Goal: Task Accomplishment & Management: Manage account settings

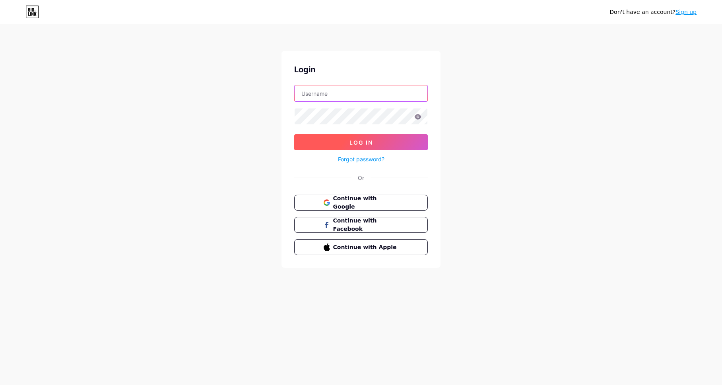
type input "[EMAIL_ADDRESS][DOMAIN_NAME]"
click at [374, 141] on button "Log In" at bounding box center [361, 142] width 134 height 16
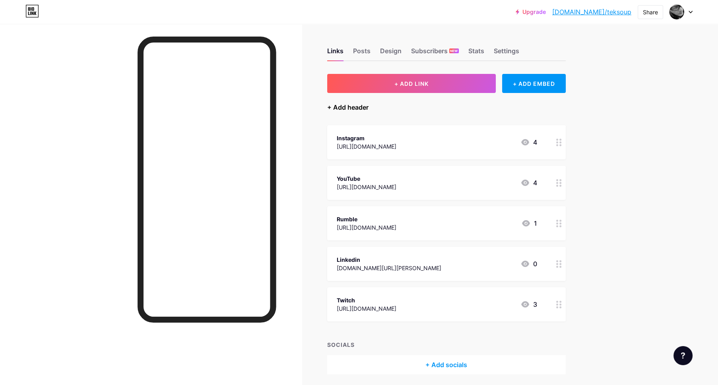
click at [355, 107] on div "+ Add header" at bounding box center [347, 108] width 41 height 10
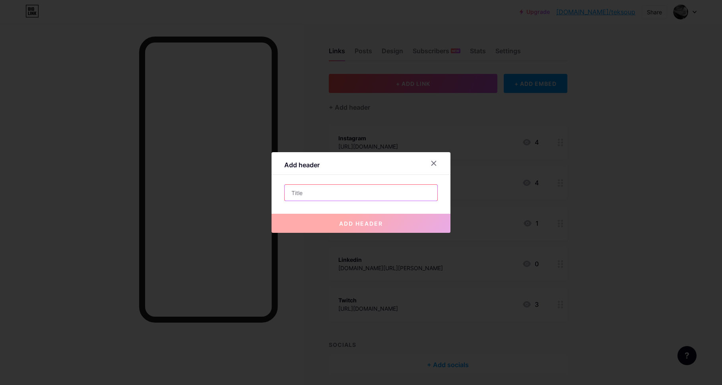
click at [338, 195] on input "text" at bounding box center [361, 193] width 153 height 16
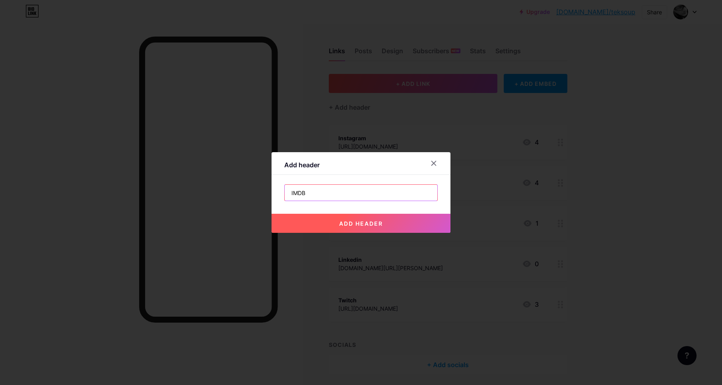
type input "IMDB"
click at [376, 223] on span "add header" at bounding box center [361, 223] width 44 height 7
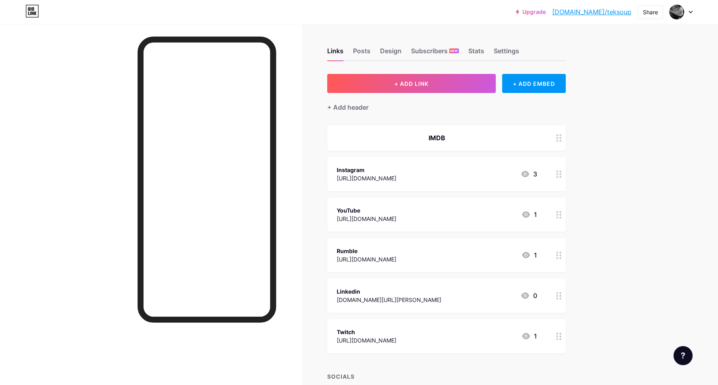
click at [562, 143] on div at bounding box center [559, 137] width 14 height 25
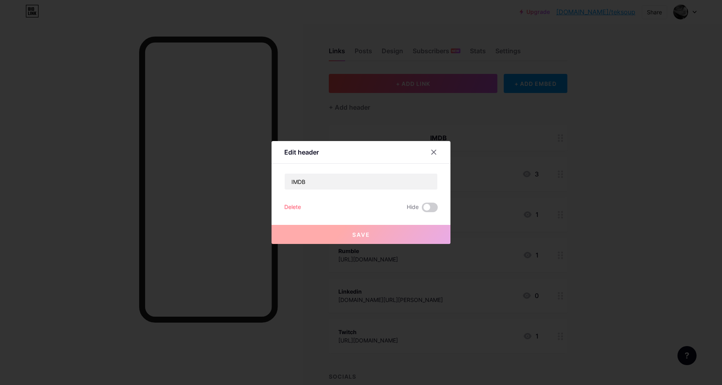
click at [307, 152] on div "Edit header" at bounding box center [301, 152] width 35 height 10
click at [433, 154] on icon at bounding box center [434, 152] width 6 height 6
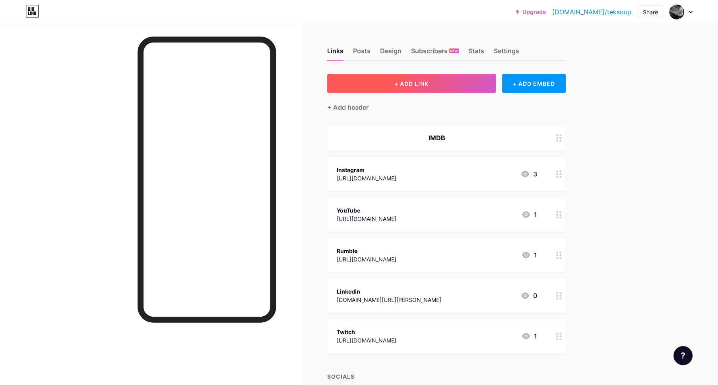
click at [432, 87] on button "+ ADD LINK" at bounding box center [411, 83] width 169 height 19
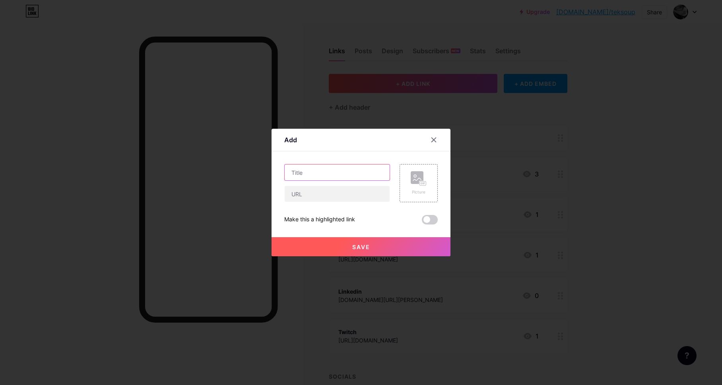
click at [352, 176] on input "text" at bounding box center [337, 173] width 105 height 16
type input "IMDB"
click at [344, 199] on input "text" at bounding box center [337, 194] width 105 height 16
paste input "[URL][DOMAIN_NAME]"
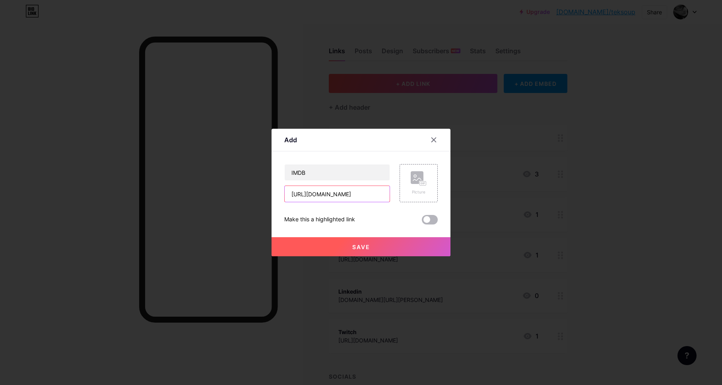
type input "[URL][DOMAIN_NAME]"
click at [431, 221] on span at bounding box center [430, 220] width 16 height 10
click at [422, 222] on input "checkbox" at bounding box center [422, 222] width 0 height 0
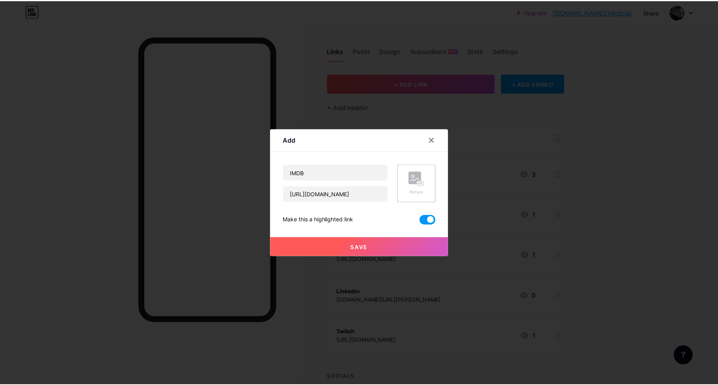
scroll to position [0, 0]
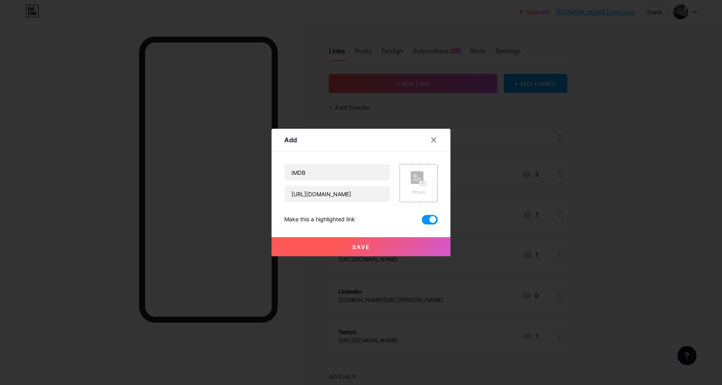
click at [362, 245] on span "Save" at bounding box center [361, 247] width 18 height 7
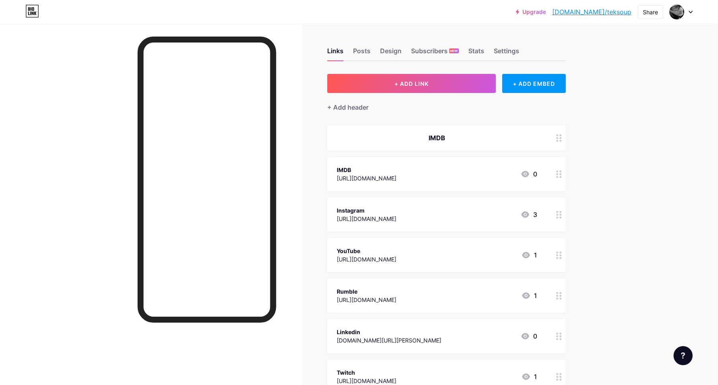
click at [560, 142] on div at bounding box center [559, 137] width 14 height 25
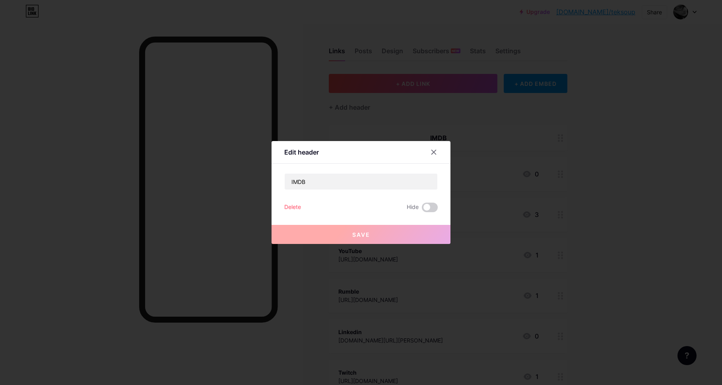
click at [294, 204] on div "Delete" at bounding box center [292, 208] width 17 height 10
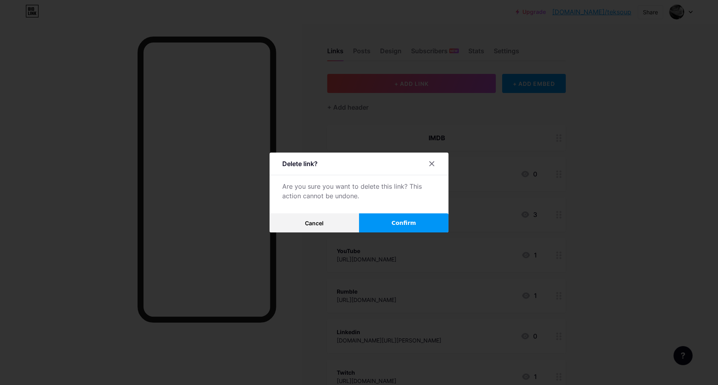
click at [400, 221] on span "Confirm" at bounding box center [404, 223] width 25 height 8
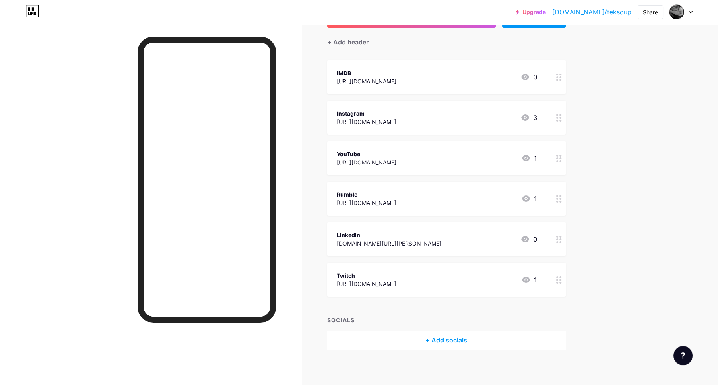
scroll to position [69, 0]
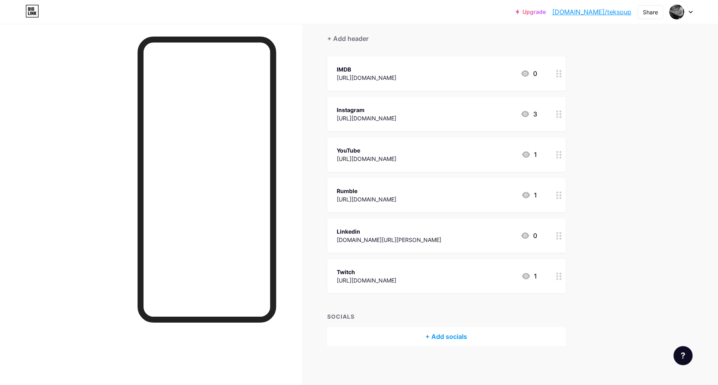
click at [450, 336] on div "+ Add socials" at bounding box center [446, 336] width 239 height 19
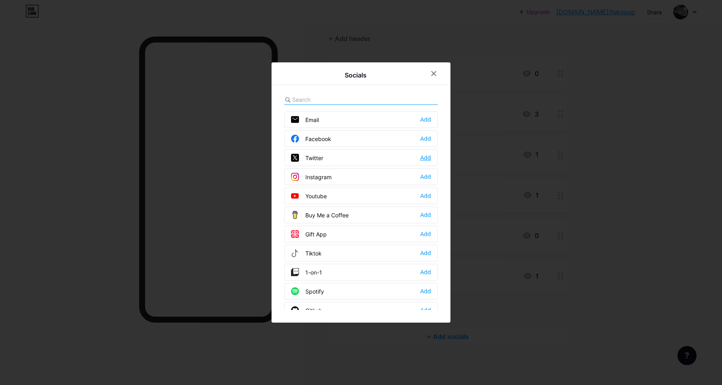
click at [426, 156] on div "Add" at bounding box center [425, 158] width 11 height 8
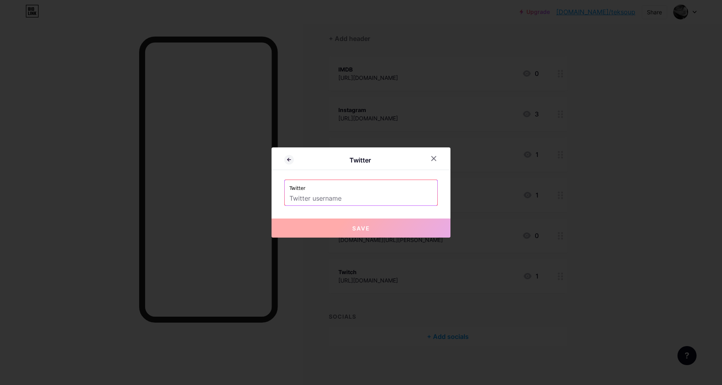
click at [354, 197] on input "text" at bounding box center [360, 199] width 143 height 14
paste input "[URL][DOMAIN_NAME]"
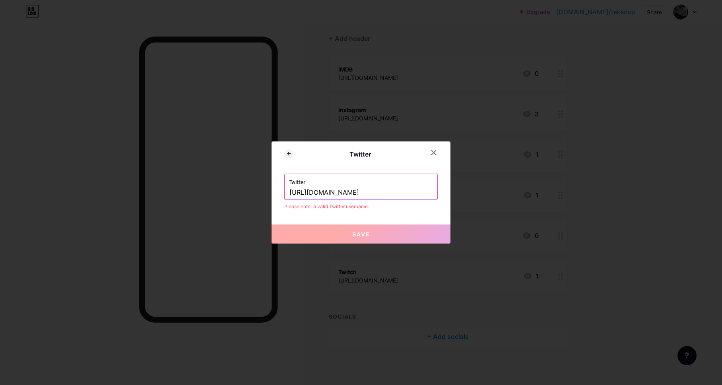
drag, startPoint x: 329, startPoint y: 193, endPoint x: 252, endPoint y: 191, distance: 76.7
click at [255, 190] on div "Twitter Twitter [URL][DOMAIN_NAME] Please enter a valid Twitter username. Save" at bounding box center [361, 192] width 722 height 385
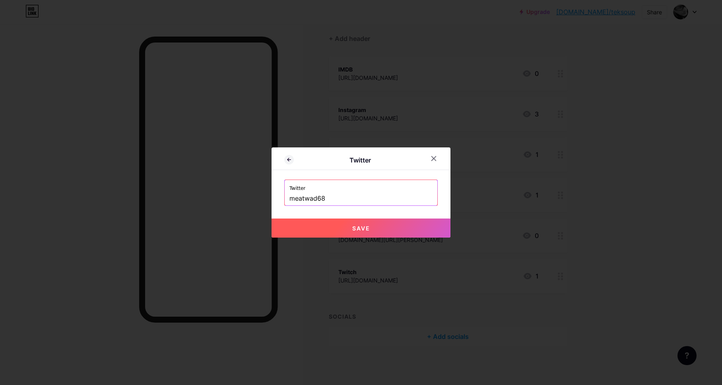
click at [347, 225] on button "Save" at bounding box center [361, 228] width 179 height 19
type input "[URL][DOMAIN_NAME]"
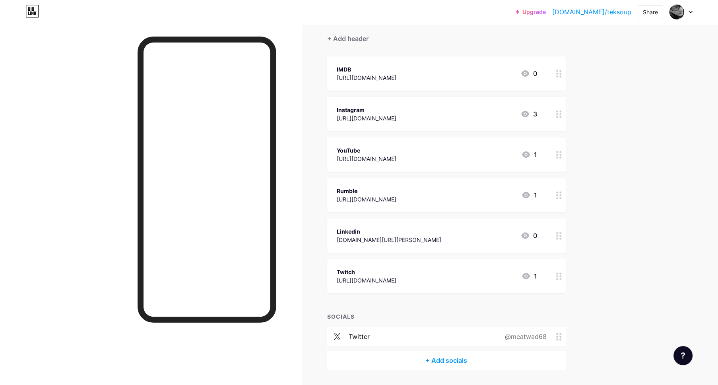
click at [452, 358] on div "+ Add socials" at bounding box center [446, 360] width 239 height 19
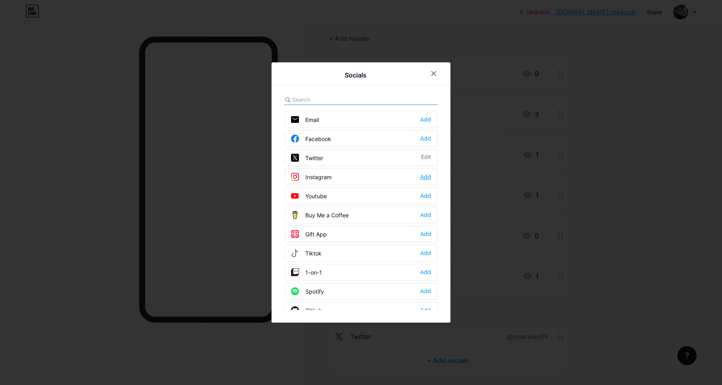
click at [425, 176] on div "Add" at bounding box center [425, 177] width 11 height 8
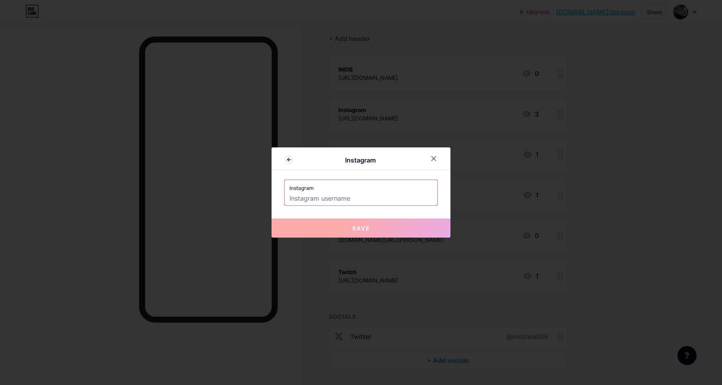
click at [376, 198] on input "text" at bounding box center [360, 199] width 143 height 14
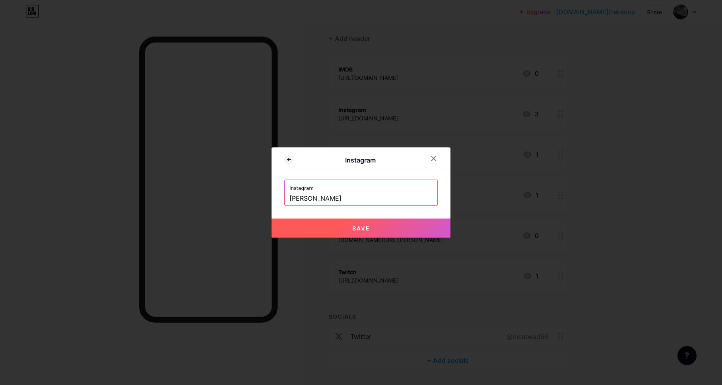
drag, startPoint x: 335, startPoint y: 201, endPoint x: 266, endPoint y: 192, distance: 69.8
click at [266, 192] on div "Instagram Instagram [PERSON_NAME] Save" at bounding box center [361, 192] width 722 height 385
click at [376, 227] on button "Save" at bounding box center [361, 228] width 179 height 19
type input "[URL][DOMAIN_NAME]"
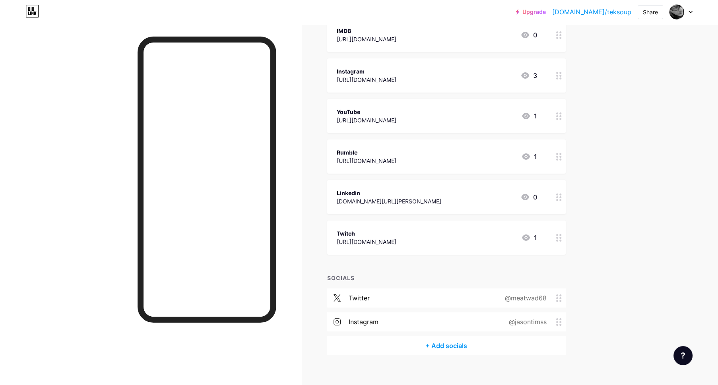
scroll to position [116, 0]
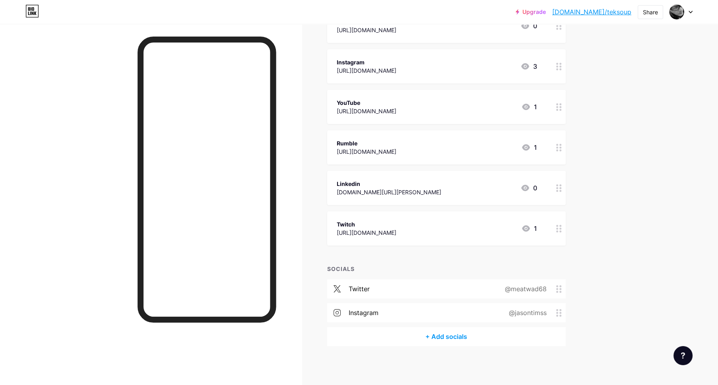
click at [457, 336] on div "+ Add socials" at bounding box center [446, 336] width 239 height 19
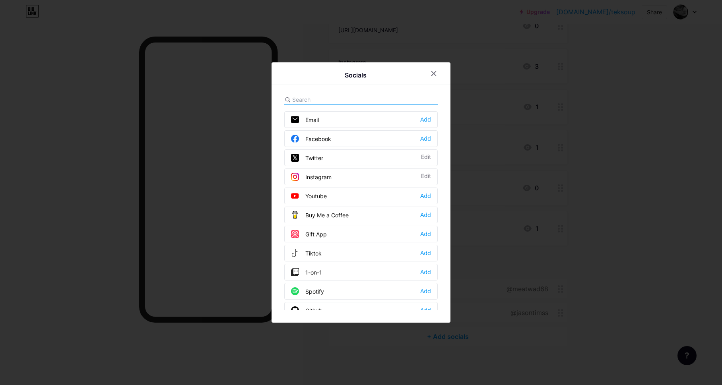
click at [333, 139] on div "Facebook Add" at bounding box center [360, 138] width 153 height 17
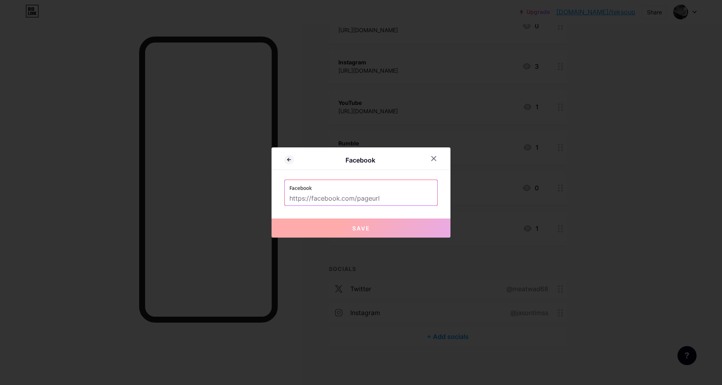
click at [391, 201] on input "text" at bounding box center [360, 199] width 143 height 14
paste input "[URL][DOMAIN_NAME][PERSON_NAME][DOMAIN_NAME]"
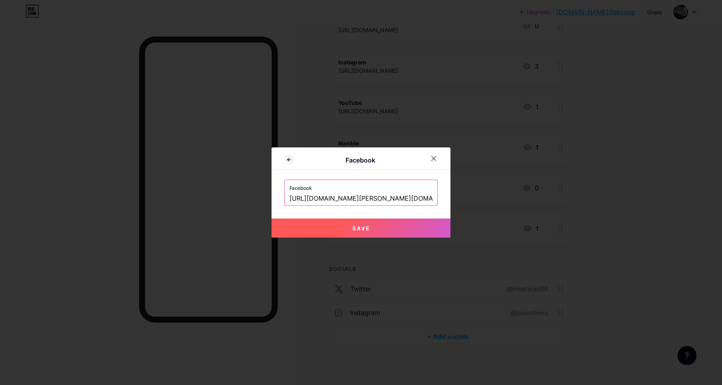
type input "[URL][DOMAIN_NAME][PERSON_NAME][DOMAIN_NAME]"
click at [359, 223] on button "Save" at bounding box center [361, 228] width 179 height 19
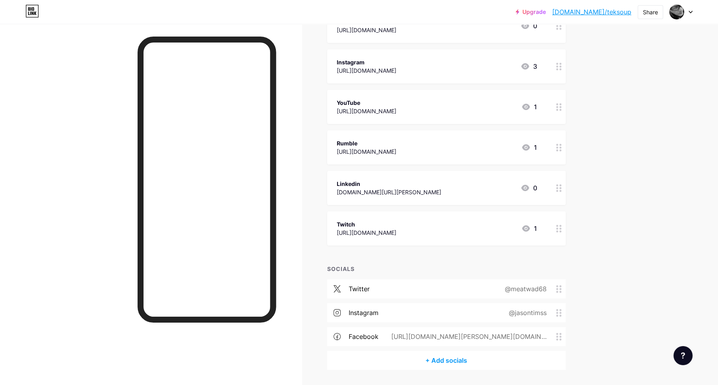
click at [459, 360] on div "+ Add socials" at bounding box center [446, 360] width 239 height 19
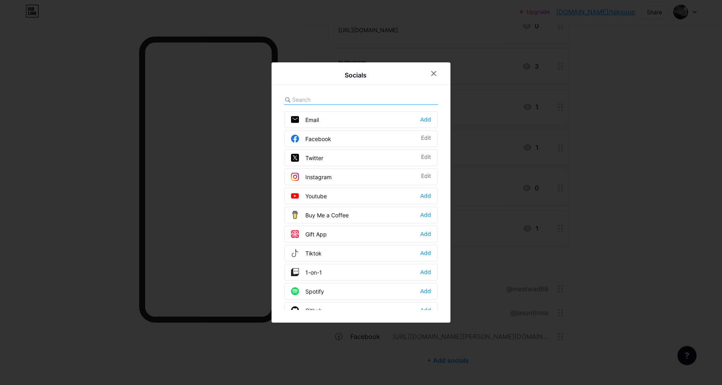
click at [432, 71] on icon at bounding box center [434, 73] width 6 height 6
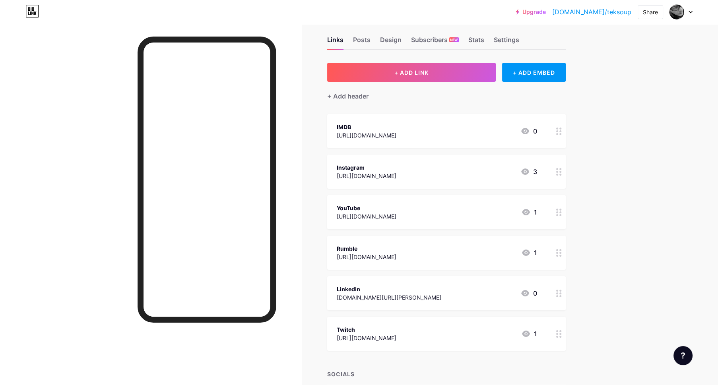
scroll to position [0, 0]
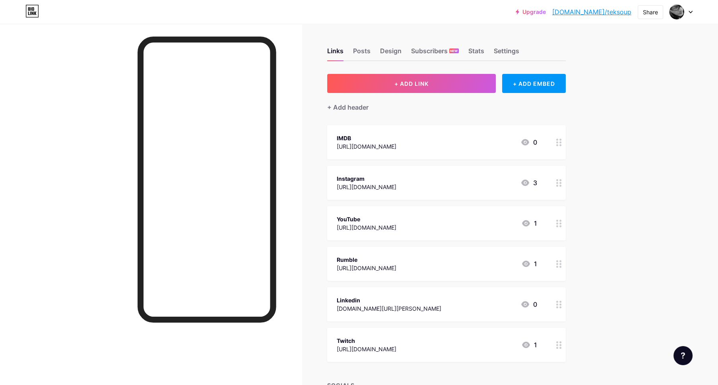
click at [546, 10] on link "Upgrade" at bounding box center [531, 12] width 30 height 6
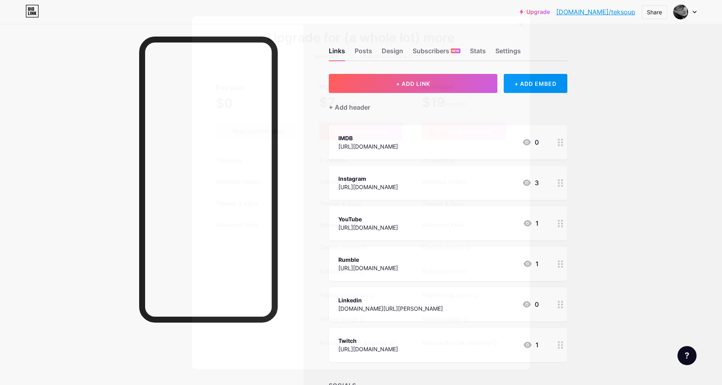
click at [518, 24] on icon at bounding box center [521, 25] width 6 height 6
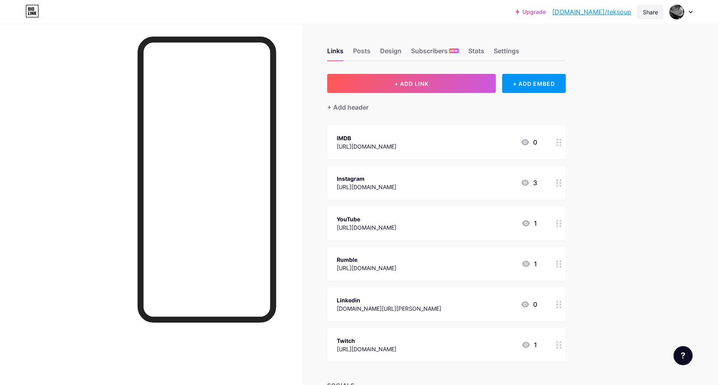
click at [645, 14] on div "Share" at bounding box center [650, 12] width 15 height 8
click at [585, 40] on div "Copy link" at bounding box center [584, 41] width 29 height 10
click at [641, 79] on div "Add to my socials" at bounding box center [603, 79] width 118 height 19
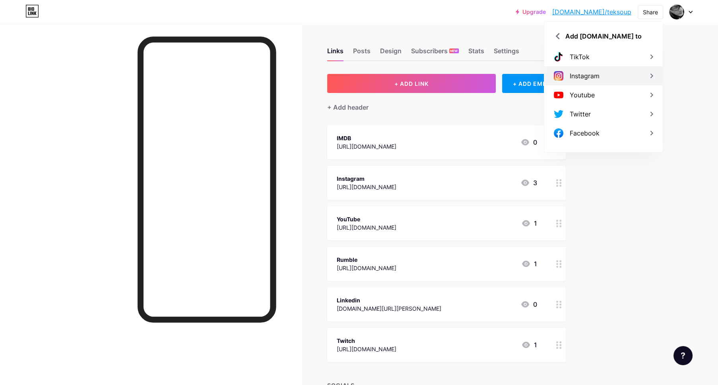
click at [632, 75] on div "Instagram" at bounding box center [603, 75] width 118 height 19
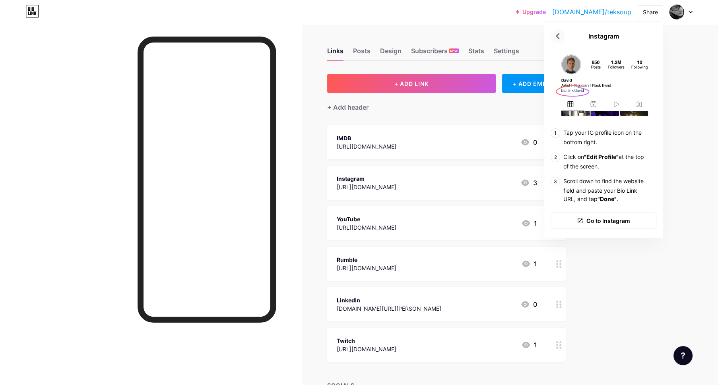
click at [560, 35] on icon at bounding box center [557, 36] width 13 height 13
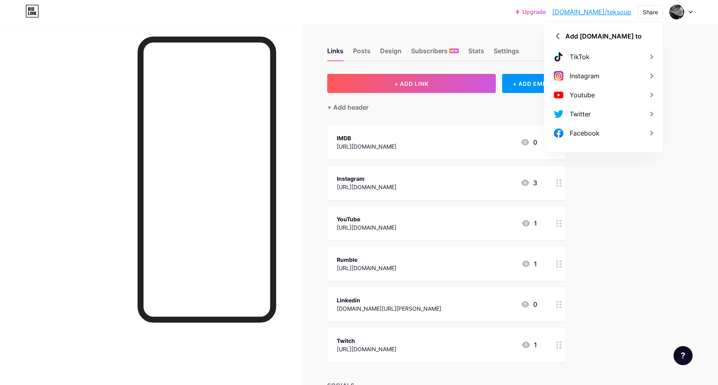
click at [696, 67] on div "Upgrade [DOMAIN_NAME]/teksou... [DOMAIN_NAME]/teksoup Share Add [DOMAIN_NAME] t…" at bounding box center [359, 263] width 718 height 526
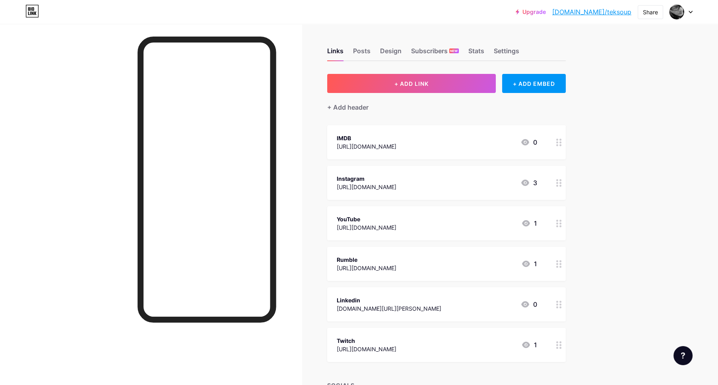
click at [654, 153] on div "Upgrade [DOMAIN_NAME]/teksou... [DOMAIN_NAME]/teksoup Share Switch accounts [PE…" at bounding box center [359, 263] width 718 height 526
